Goal: Transaction & Acquisition: Purchase product/service

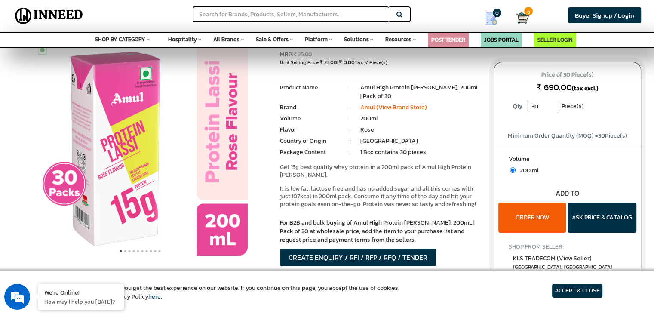
scroll to position [43, 0]
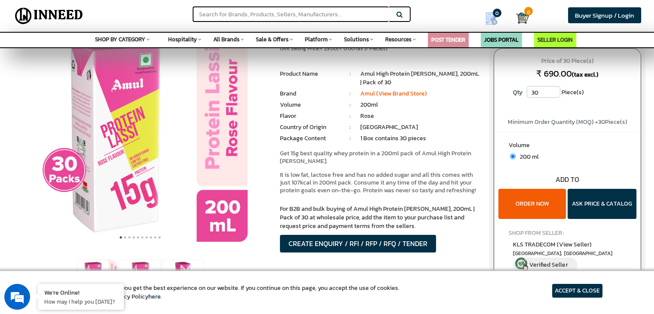
click at [522, 195] on button "ORDER NOW" at bounding box center [531, 204] width 67 height 30
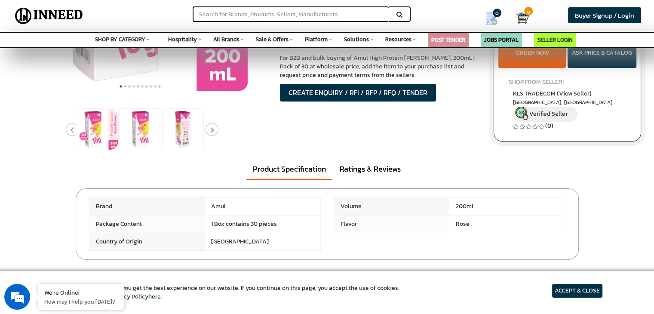
scroll to position [86, 0]
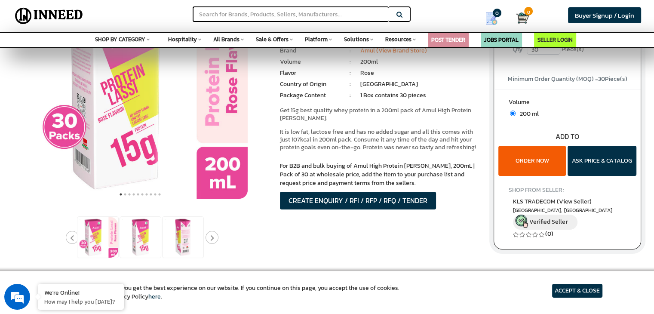
drag, startPoint x: 531, startPoint y: 158, endPoint x: 545, endPoint y: 155, distance: 14.2
click at [545, 155] on button "ORDER NOW" at bounding box center [531, 161] width 67 height 30
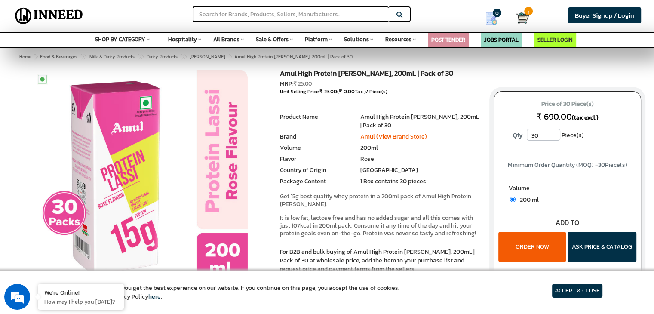
click at [532, 246] on button "ORDER NOW" at bounding box center [531, 247] width 67 height 30
click at [591, 238] on button "ASK PRICE & CATALOG" at bounding box center [601, 247] width 69 height 30
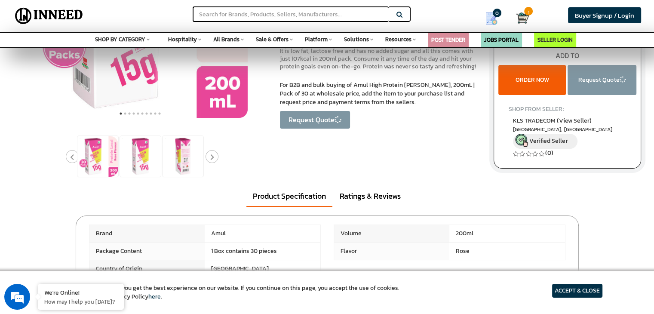
scroll to position [172, 0]
